Goal: Information Seeking & Learning: Learn about a topic

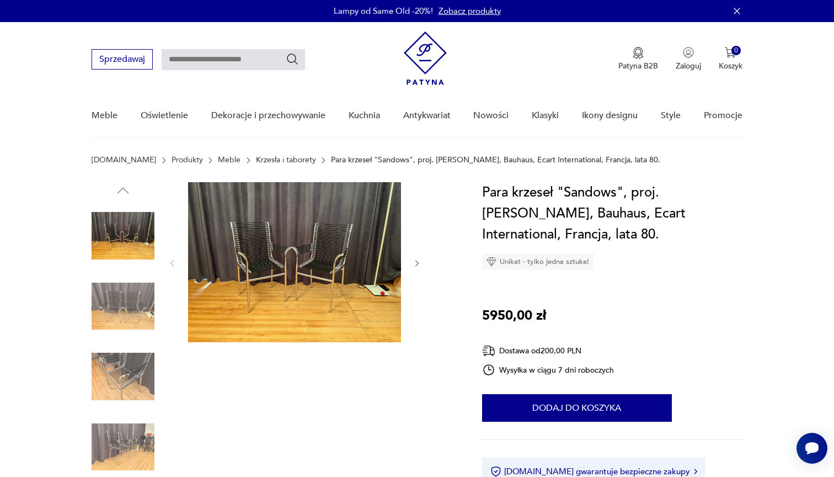
click at [130, 314] on img at bounding box center [123, 306] width 63 height 63
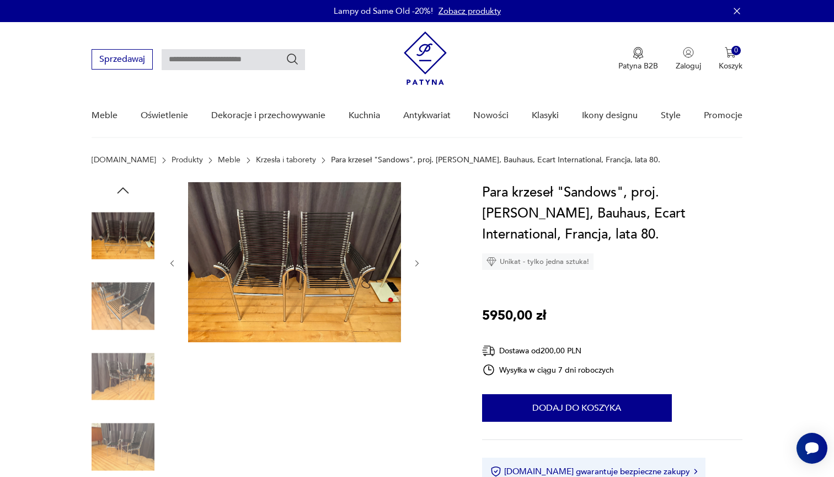
click at [125, 338] on div at bounding box center [123, 306] width 63 height 63
click at [108, 386] on img at bounding box center [123, 376] width 63 height 63
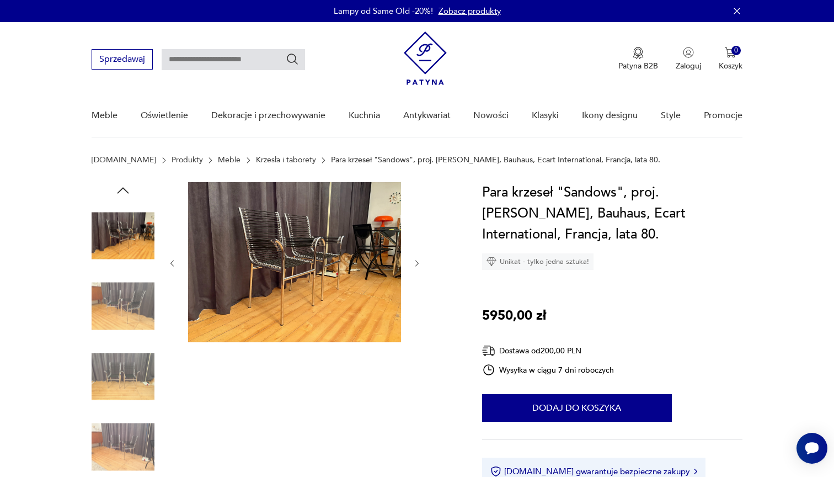
click at [115, 438] on img at bounding box center [123, 446] width 63 height 63
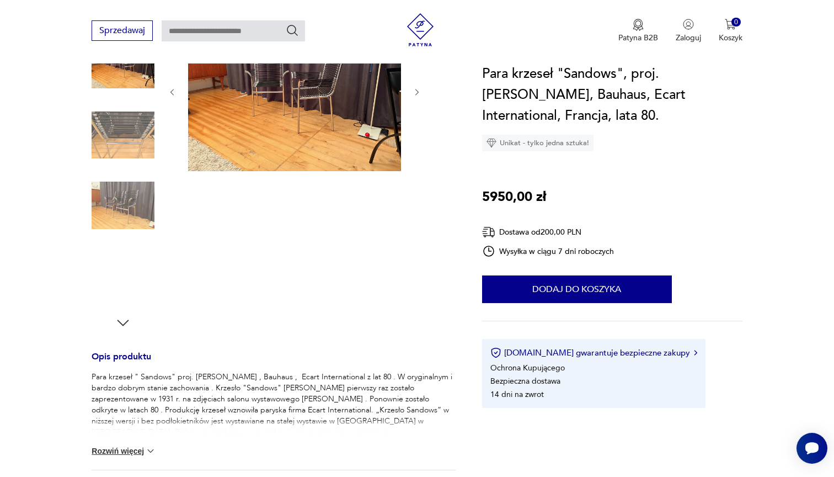
scroll to position [172, 0]
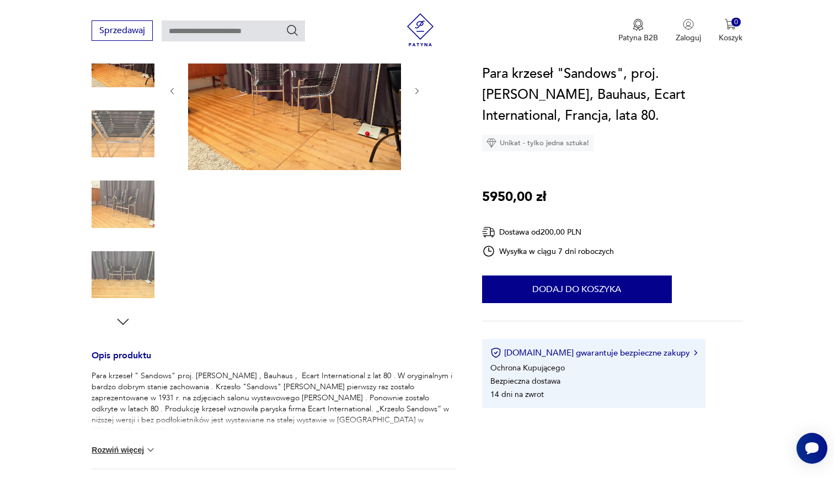
click at [125, 322] on icon "button" at bounding box center [123, 321] width 12 height 6
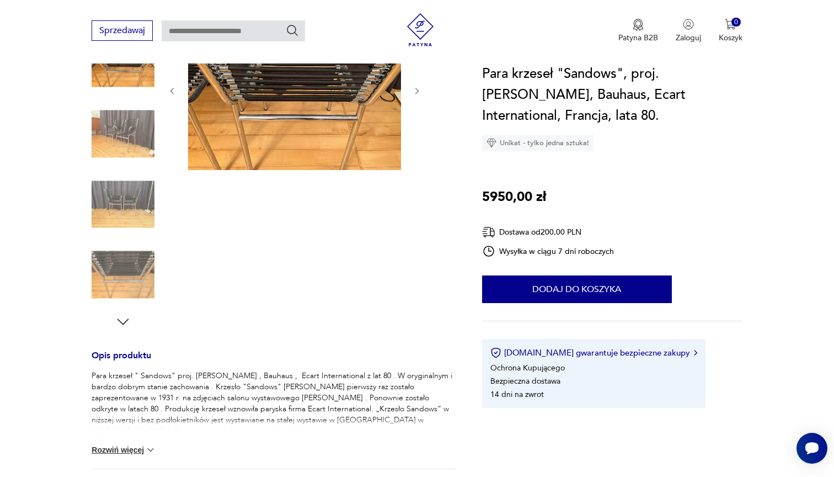
click at [129, 272] on img at bounding box center [123, 274] width 63 height 63
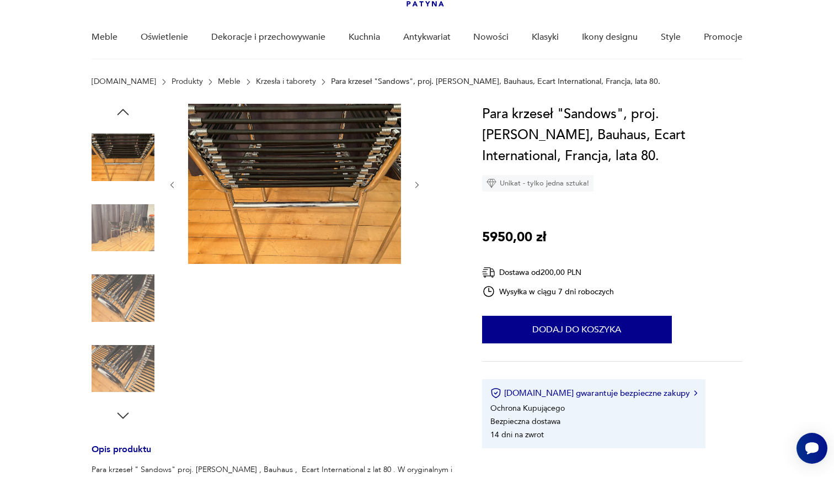
scroll to position [78, 0]
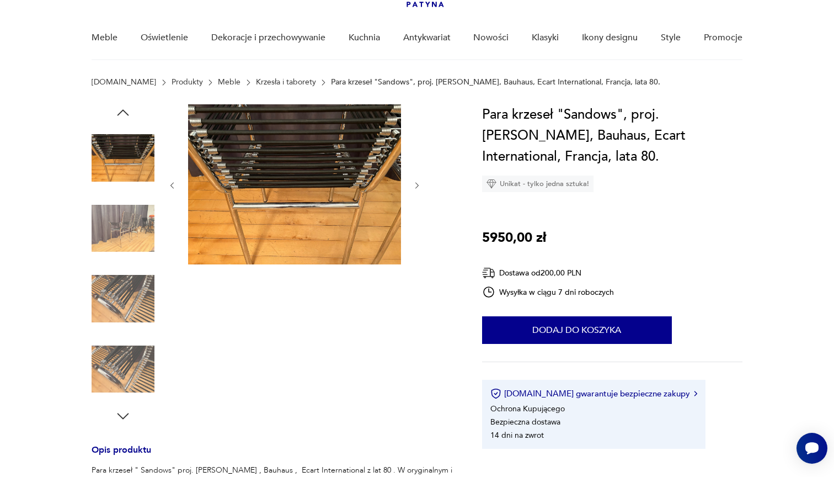
click at [121, 375] on img at bounding box center [123, 369] width 63 height 63
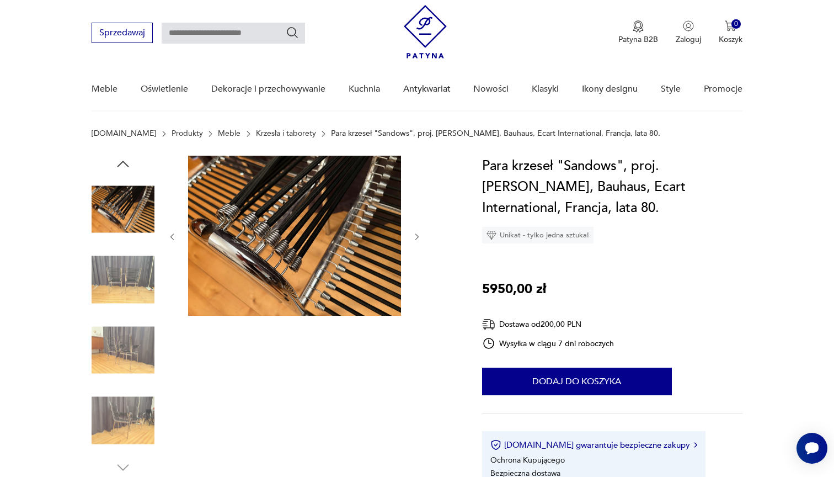
scroll to position [25, 0]
